Goal: Check status: Check status

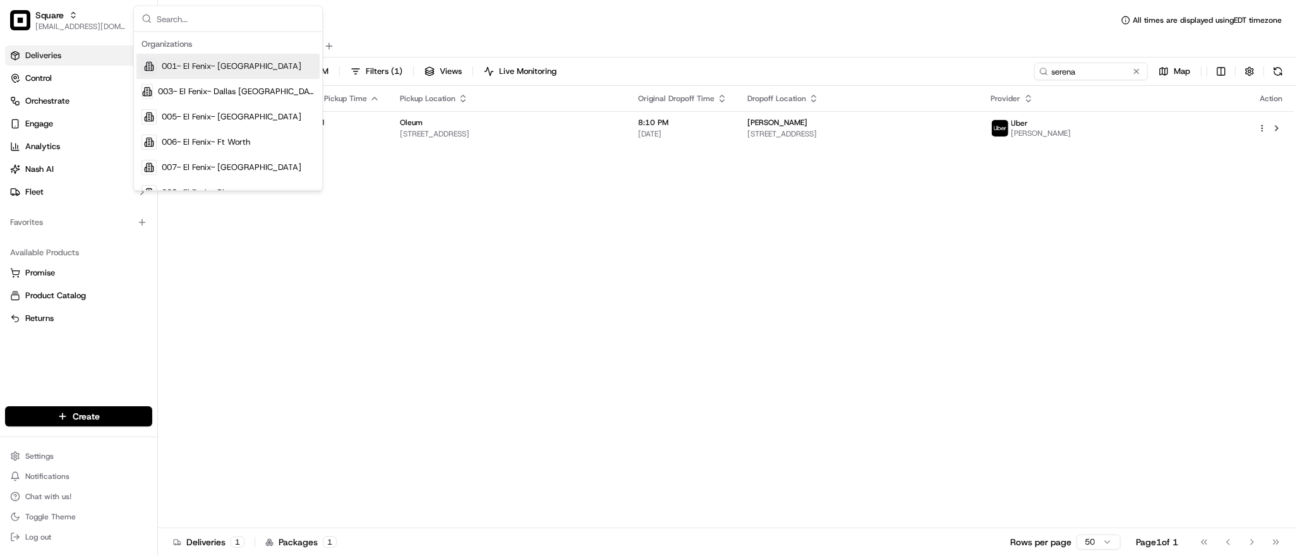
click at [694, 258] on div "Status Original Pickup Time Pickup Location Original Dropoff Time Dropoff Locat…" at bounding box center [726, 307] width 1136 height 442
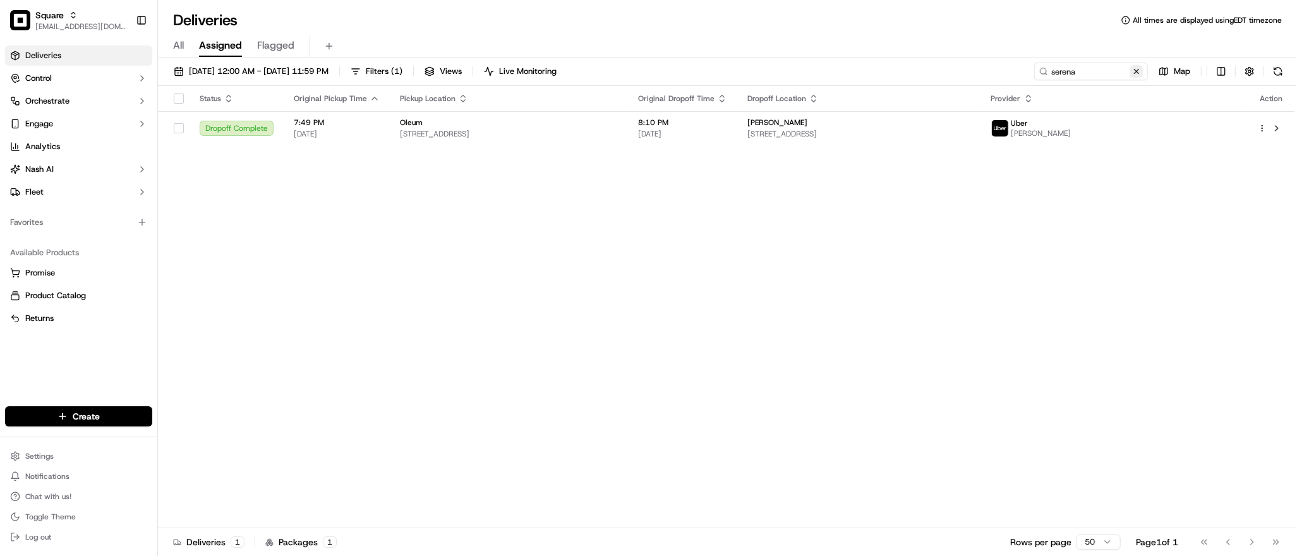
click at [1135, 72] on button at bounding box center [1136, 71] width 13 height 13
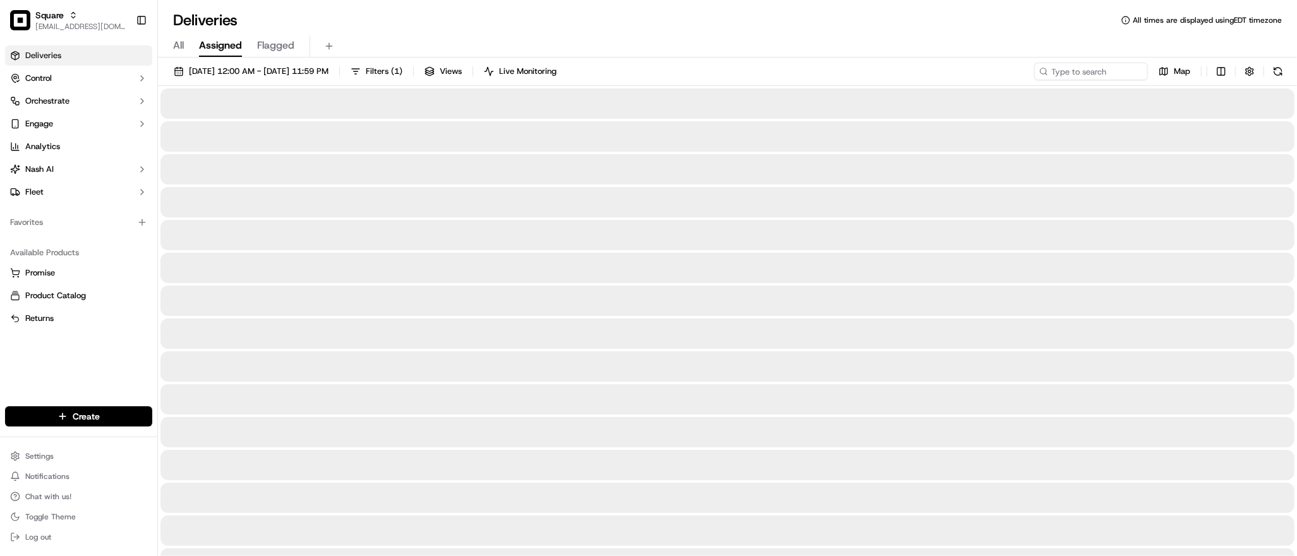
click at [1083, 80] on div "09/17/2025 12:00 AM - 09/17/2025 11:59 PM Filters ( 1 ) Views Live Monitoring M…" at bounding box center [727, 74] width 1139 height 23
click at [1082, 74] on input at bounding box center [1072, 72] width 152 height 18
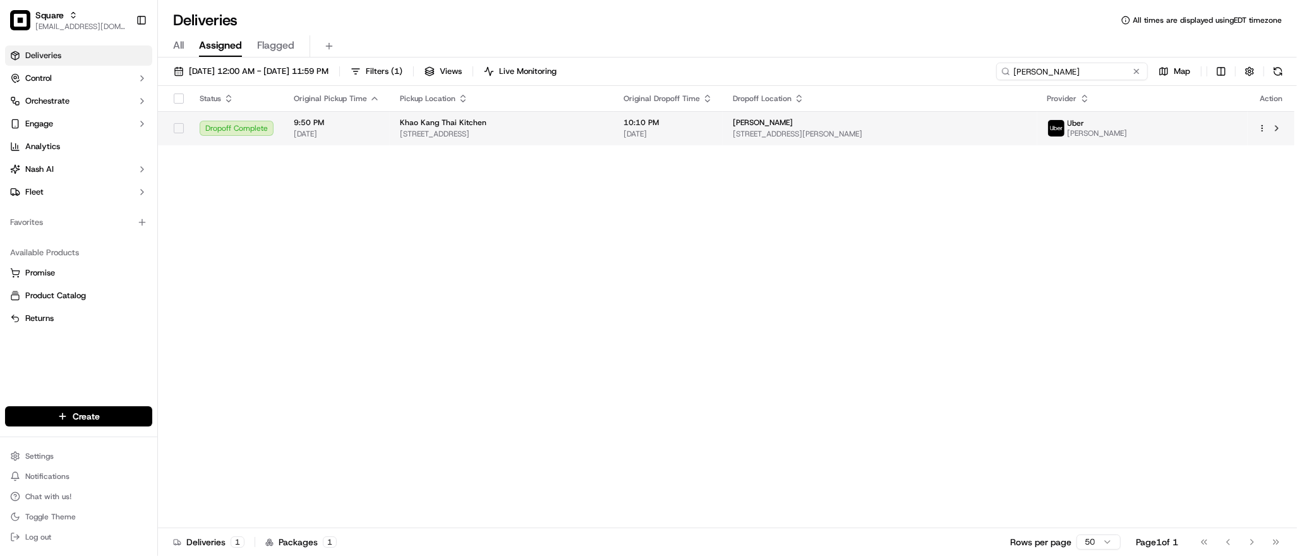
type input "john deru"
click at [860, 132] on span "[STREET_ADDRESS][PERSON_NAME]" at bounding box center [880, 134] width 294 height 10
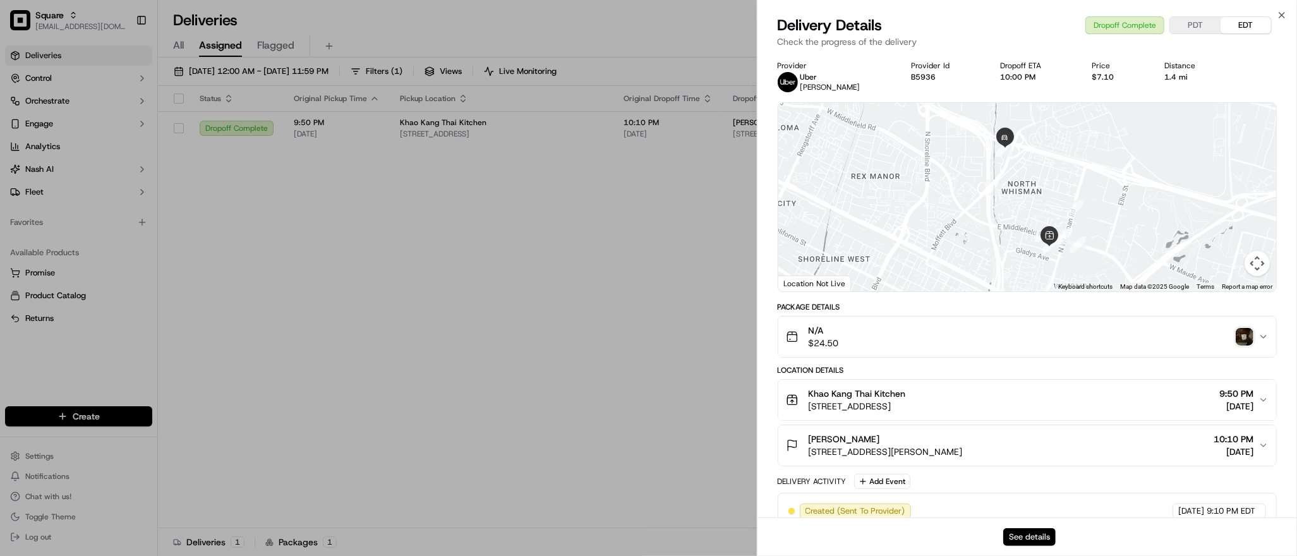
click at [1027, 531] on button "See details" at bounding box center [1029, 537] width 52 height 18
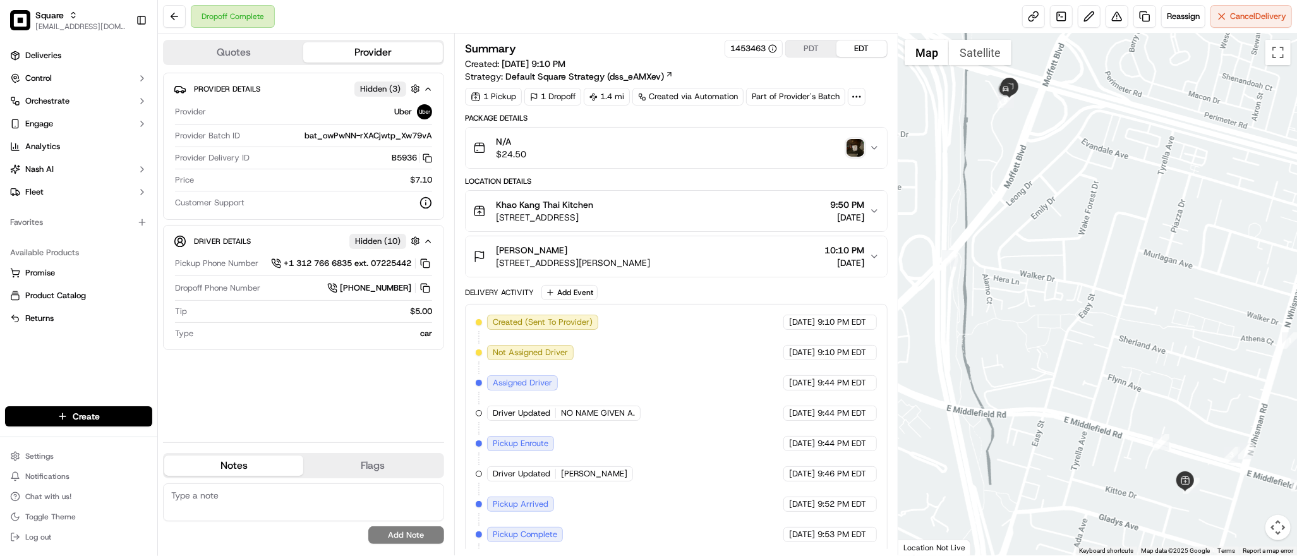
click at [856, 146] on img "button" at bounding box center [856, 148] width 18 height 18
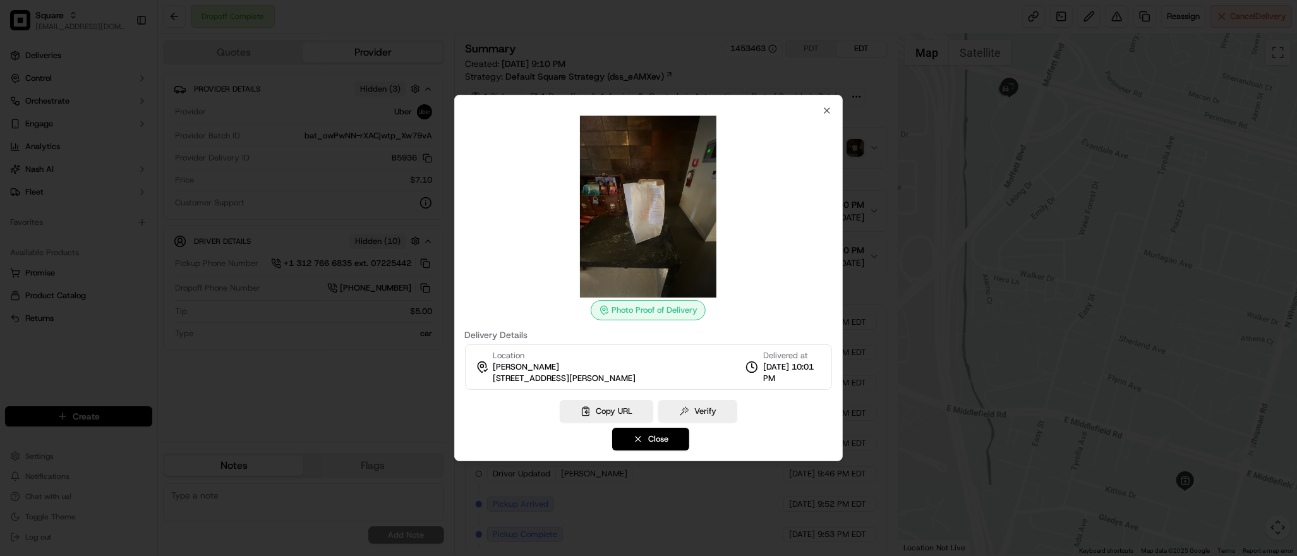
click at [827, 116] on div at bounding box center [649, 207] width 368 height 182
click at [826, 111] on icon "button" at bounding box center [827, 110] width 10 height 10
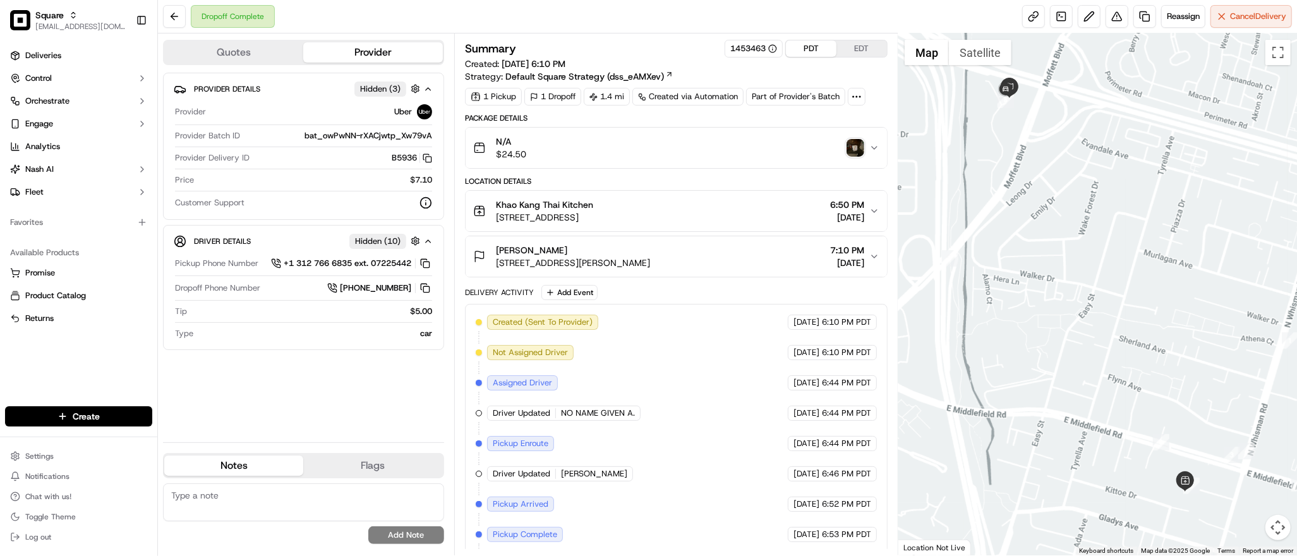
click at [807, 51] on button "PDT" at bounding box center [811, 48] width 51 height 16
click at [864, 46] on button "EDT" at bounding box center [861, 48] width 51 height 16
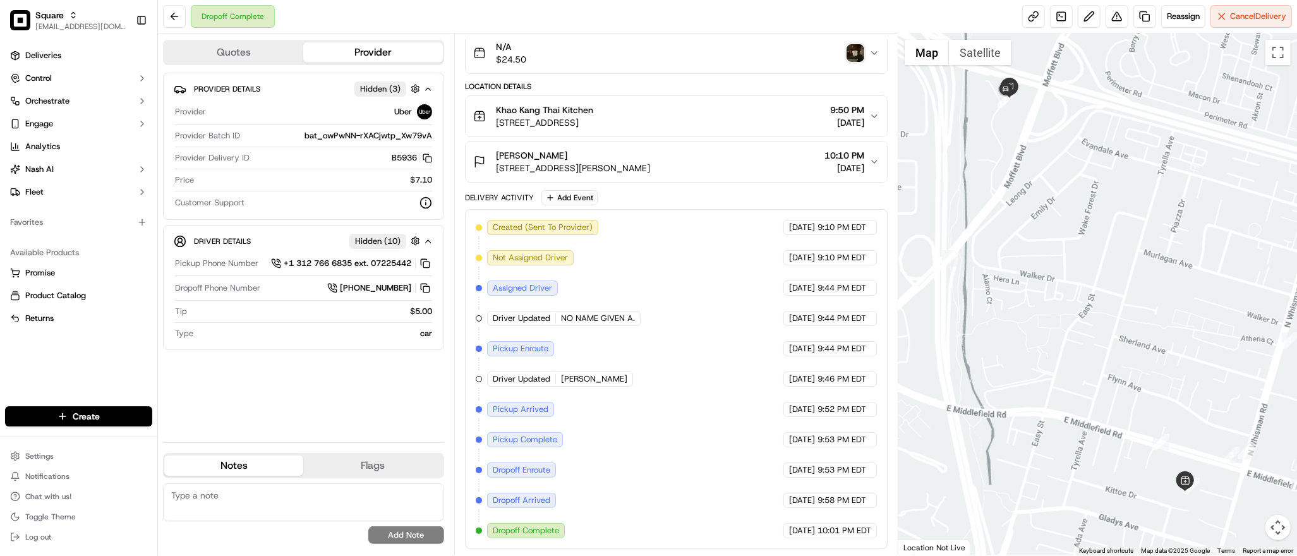
click at [1046, 105] on div at bounding box center [1097, 294] width 399 height 522
click at [1119, 207] on div at bounding box center [1097, 294] width 399 height 522
click at [1078, 238] on div at bounding box center [1097, 294] width 399 height 522
click at [855, 56] on img "button" at bounding box center [856, 53] width 18 height 18
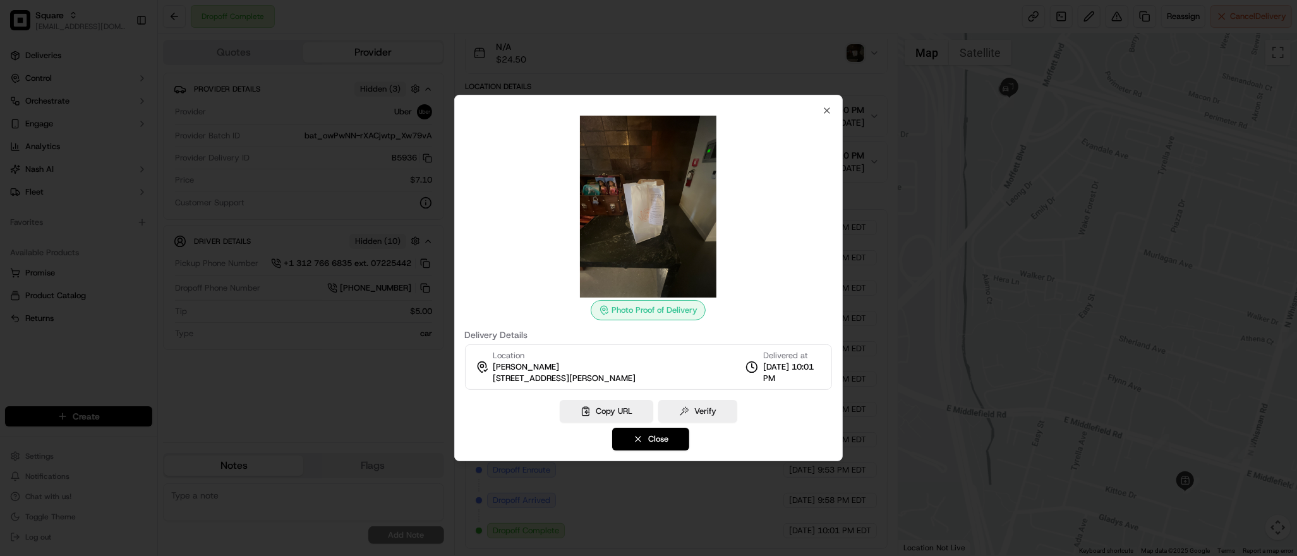
click at [804, 59] on div at bounding box center [648, 278] width 1297 height 556
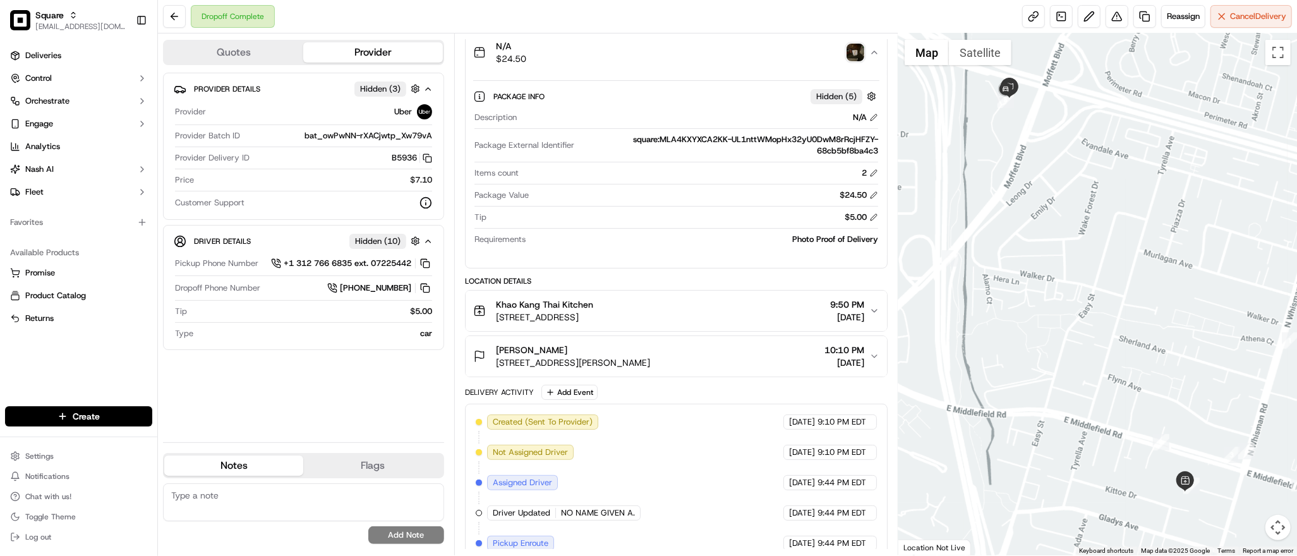
click at [872, 56] on icon "button" at bounding box center [874, 52] width 10 height 10
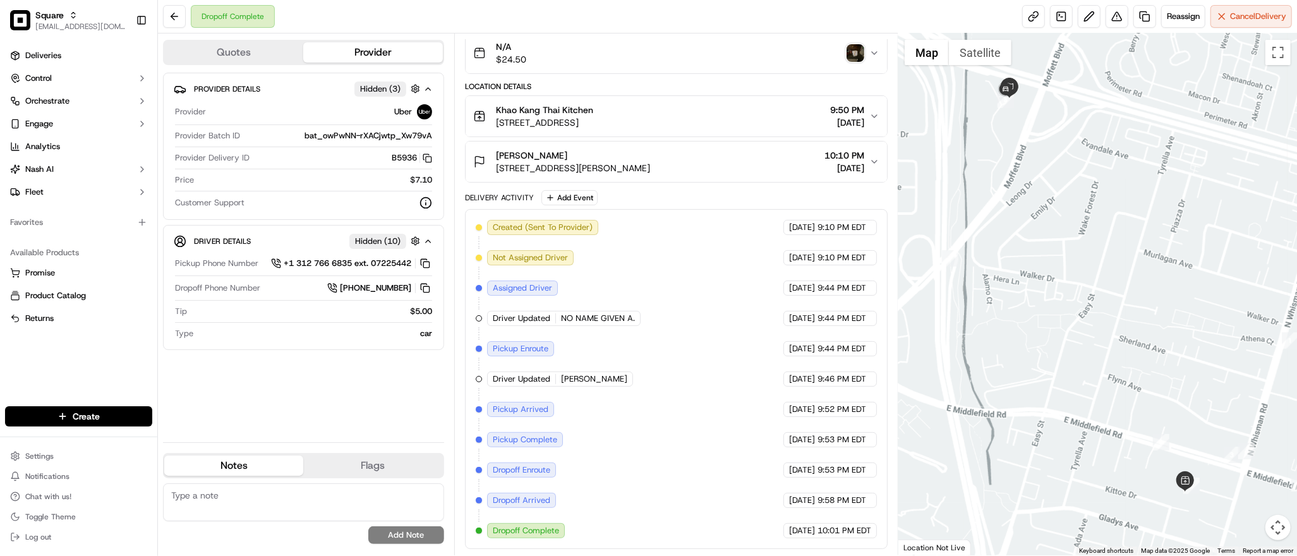
scroll to position [0, 0]
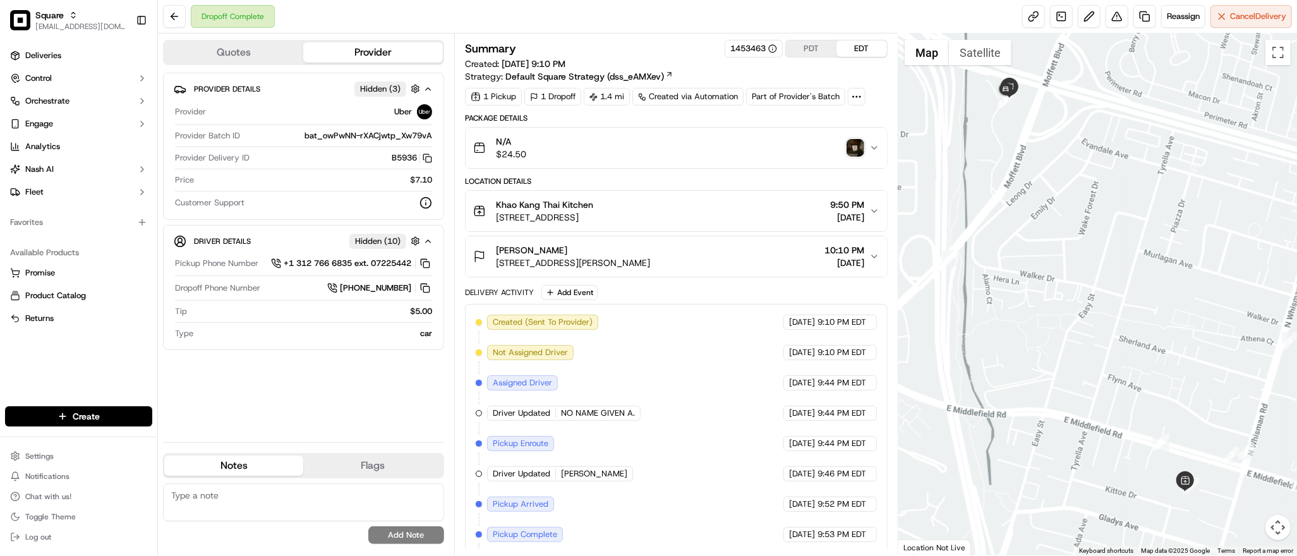
click at [1109, 180] on div at bounding box center [1097, 294] width 399 height 522
